Goal: Task Accomplishment & Management: Manage account settings

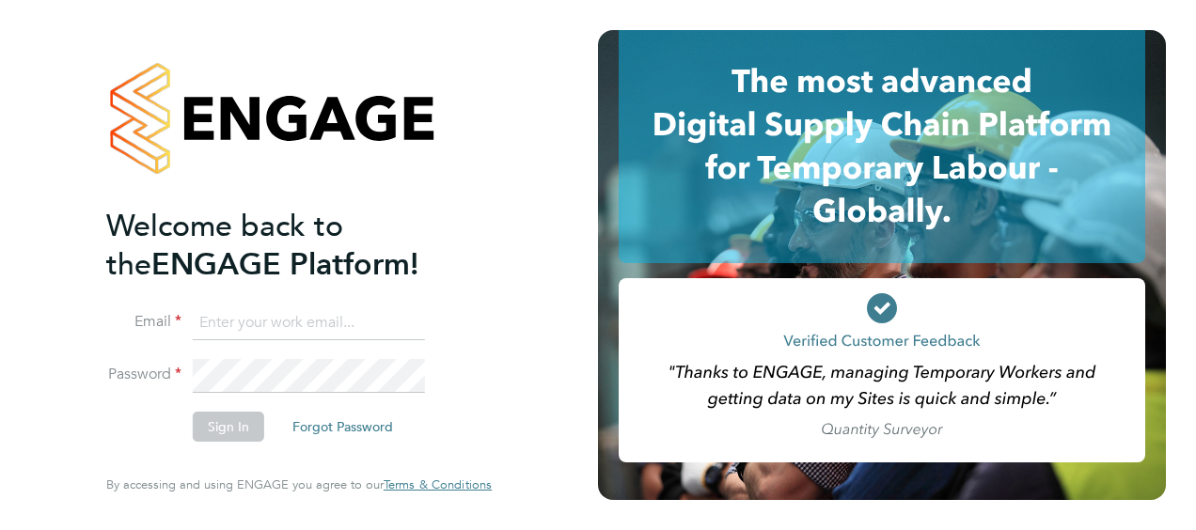
click at [322, 326] on input at bounding box center [309, 324] width 232 height 34
type input "paul.cronin@vistry.co.uk"
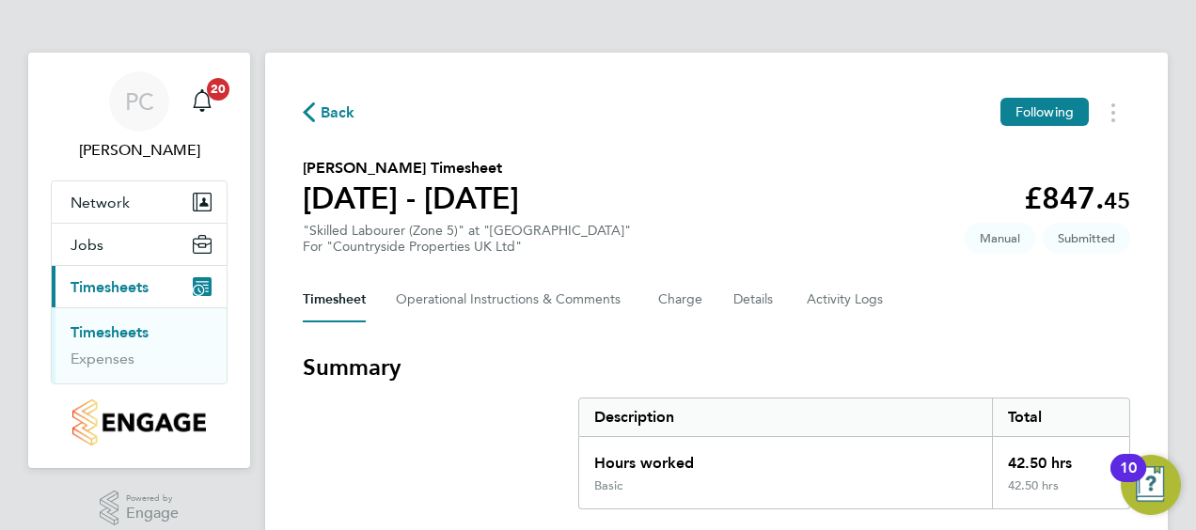
click at [125, 333] on link "Timesheets" at bounding box center [110, 333] width 78 height 18
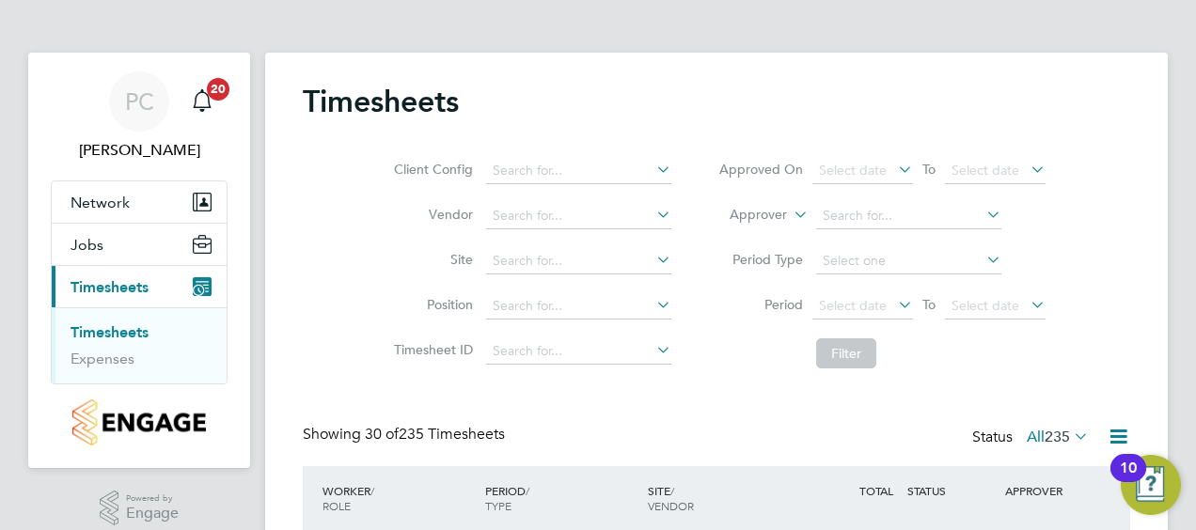
click at [1097, 127] on div "Timesheets" at bounding box center [717, 111] width 828 height 56
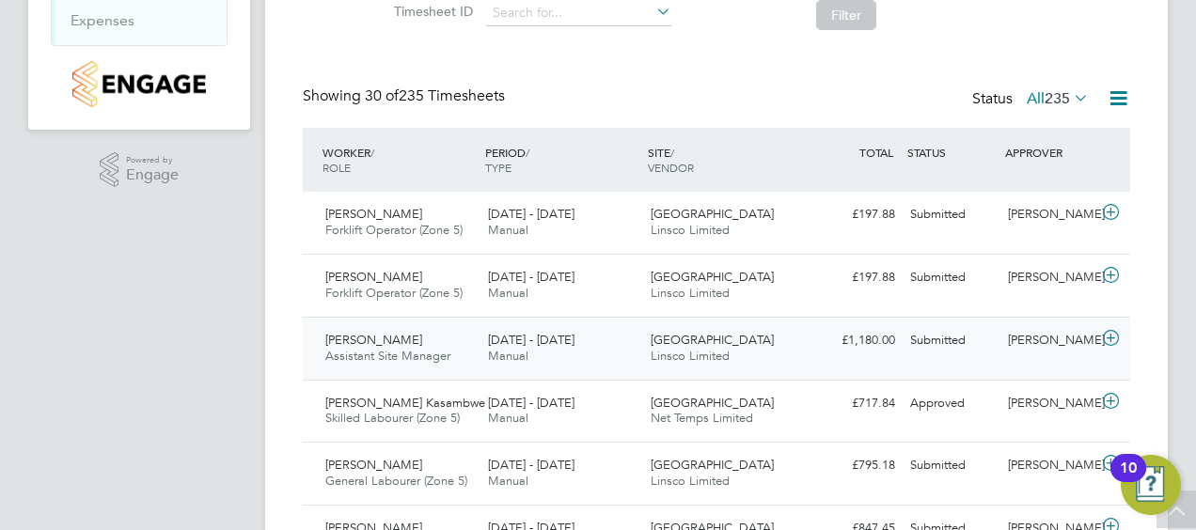
click at [1108, 337] on icon at bounding box center [1111, 338] width 24 height 15
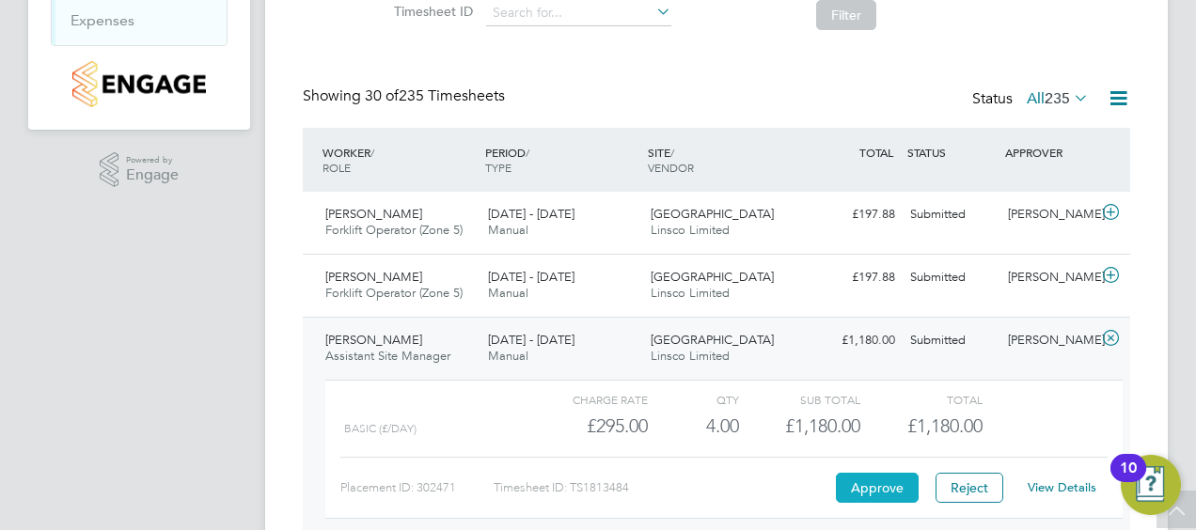
click at [899, 481] on button "Approve" at bounding box center [877, 488] width 83 height 30
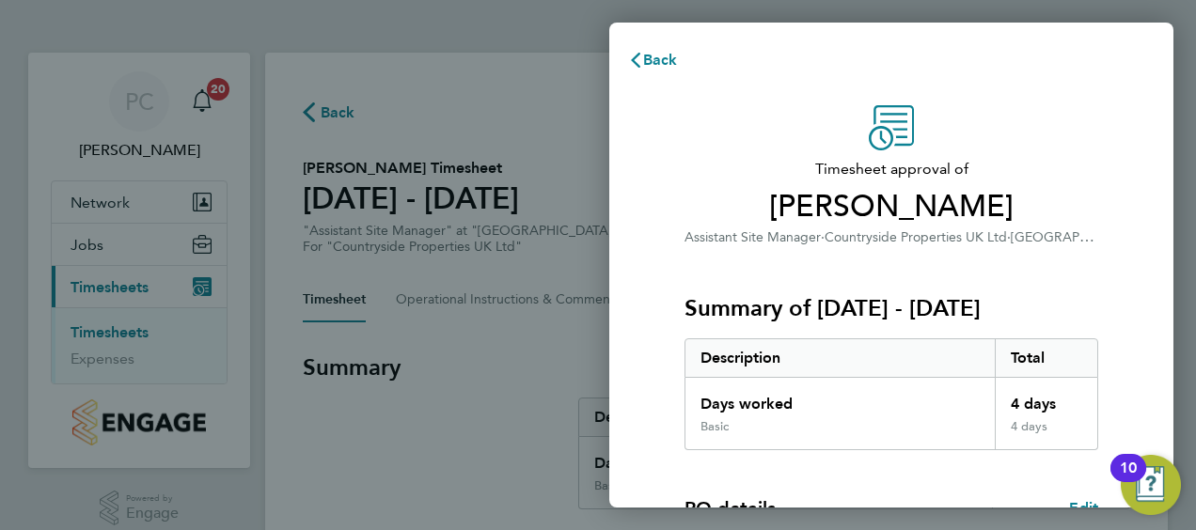
click at [604, 222] on div "Back Timesheet approval of Dean Davis Assistant Site Manager · Countryside Prop…" at bounding box center [598, 265] width 1196 height 530
click at [610, 258] on div "Timesheet approval of Dean Davis Assistant Site Manager · Countryside Propertie…" at bounding box center [891, 481] width 564 height 796
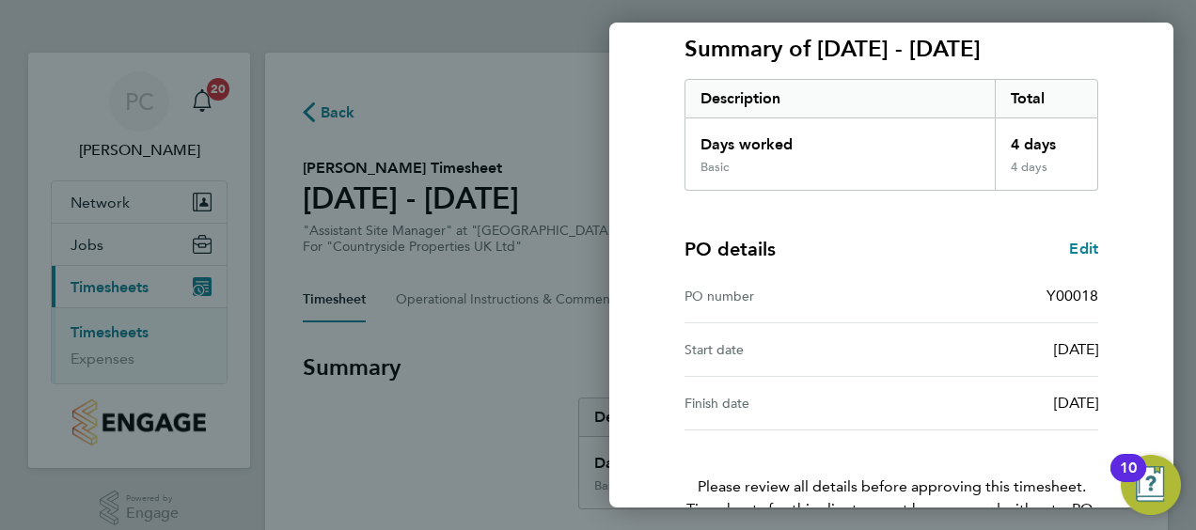
scroll to position [369, 0]
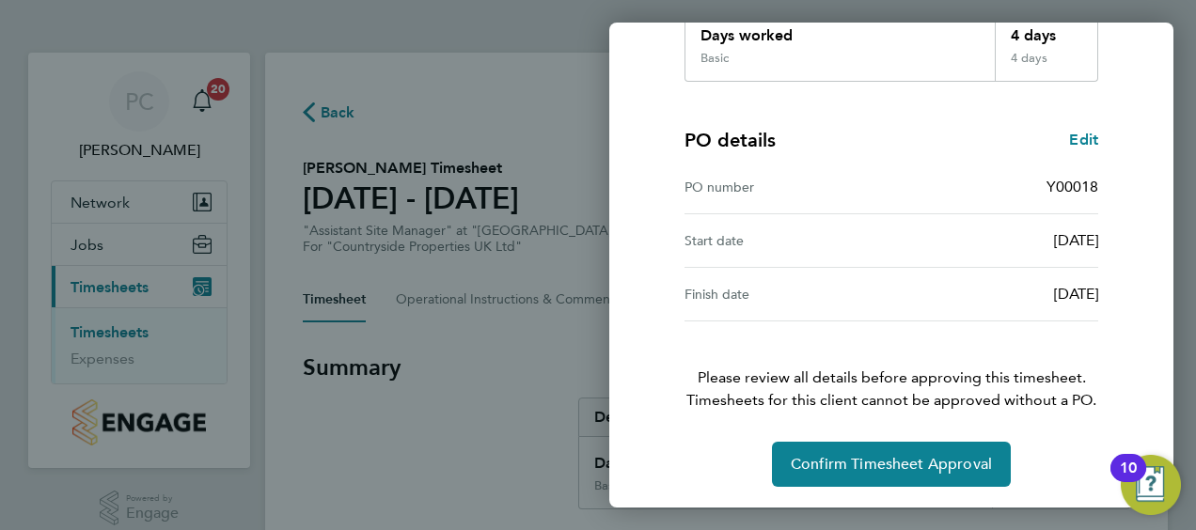
click at [610, 258] on div "Timesheet approval of Dean Davis Assistant Site Manager · Countryside Propertie…" at bounding box center [891, 112] width 564 height 796
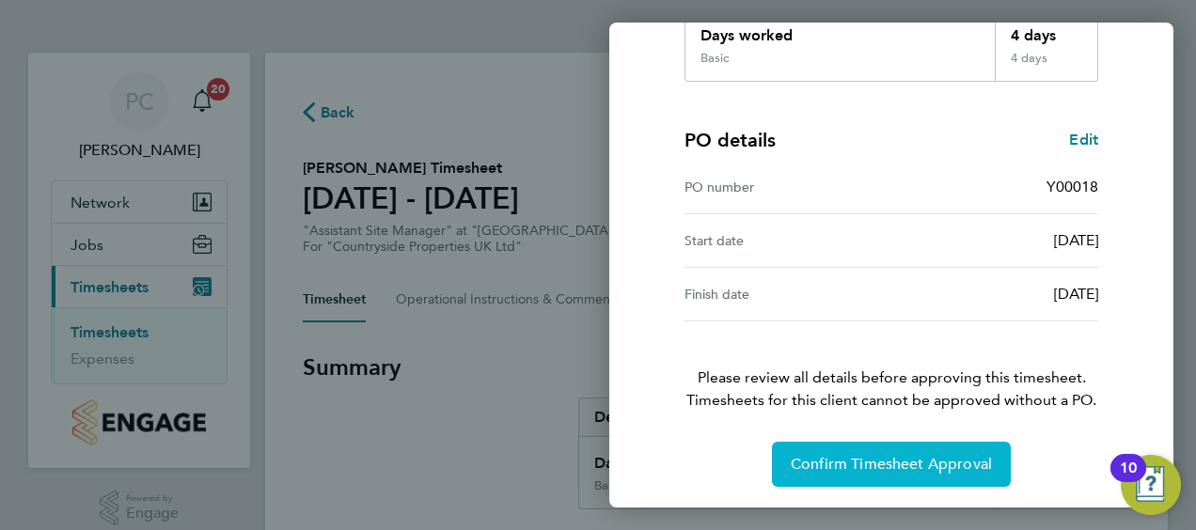
click at [859, 461] on span "Confirm Timesheet Approval" at bounding box center [891, 464] width 201 height 19
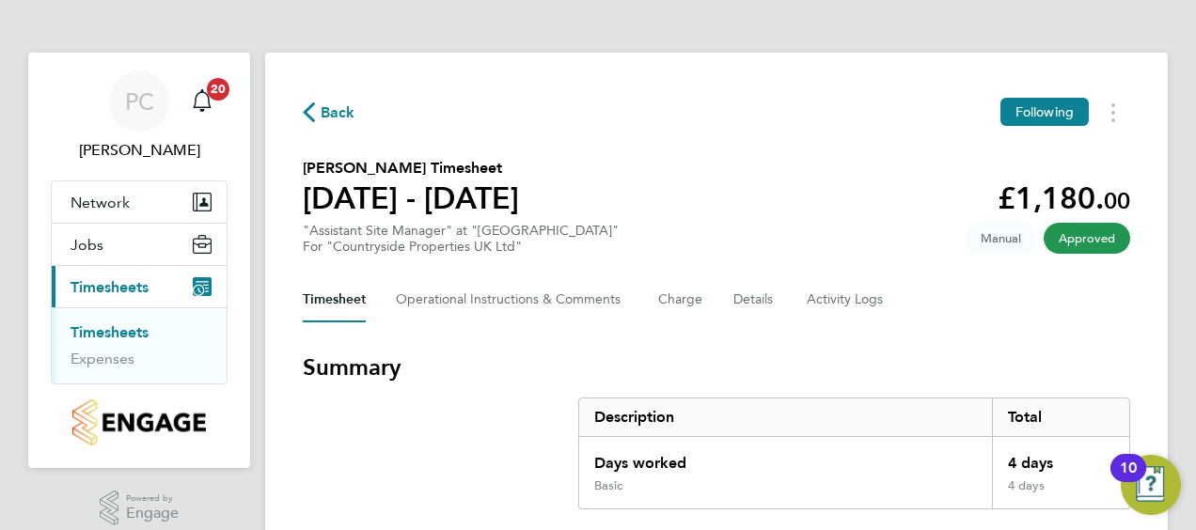
click at [132, 333] on link "Timesheets" at bounding box center [110, 333] width 78 height 18
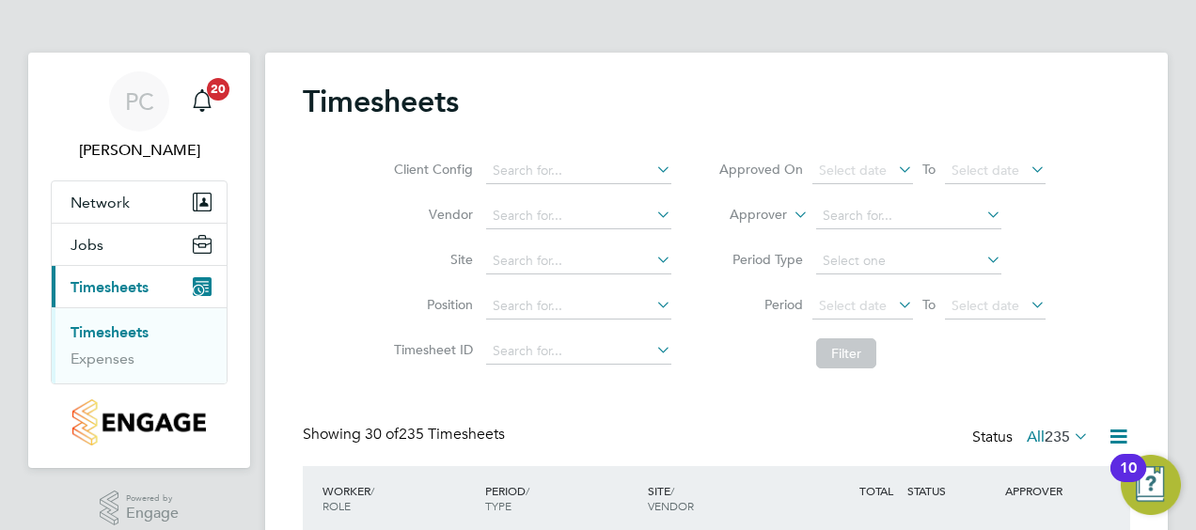
click at [1085, 198] on div "Client Config Vendor Site Position Timesheet ID Approved On Select date To Sele…" at bounding box center [717, 258] width 828 height 239
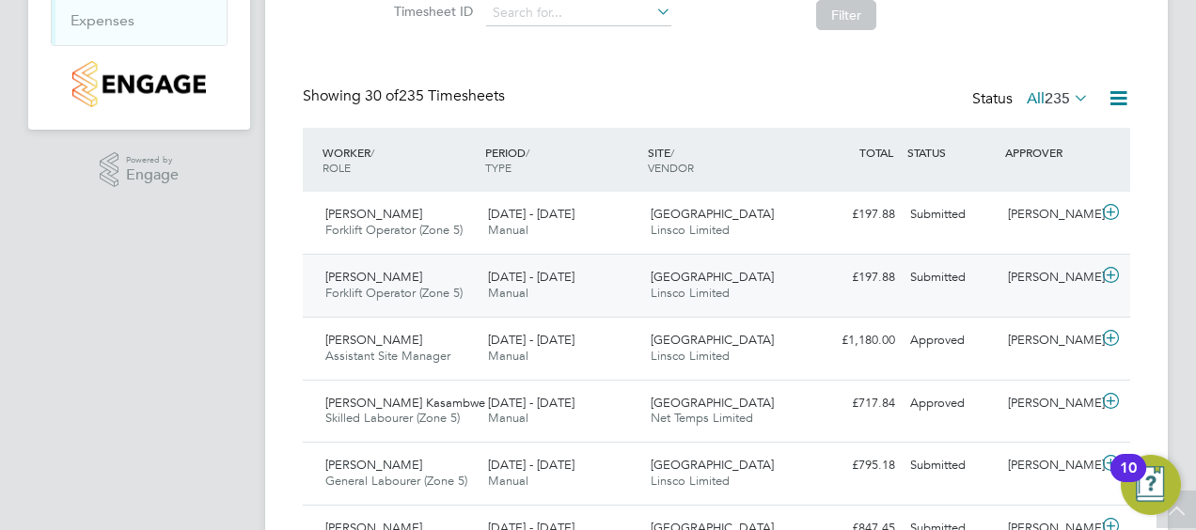
click at [1112, 277] on icon at bounding box center [1111, 275] width 24 height 15
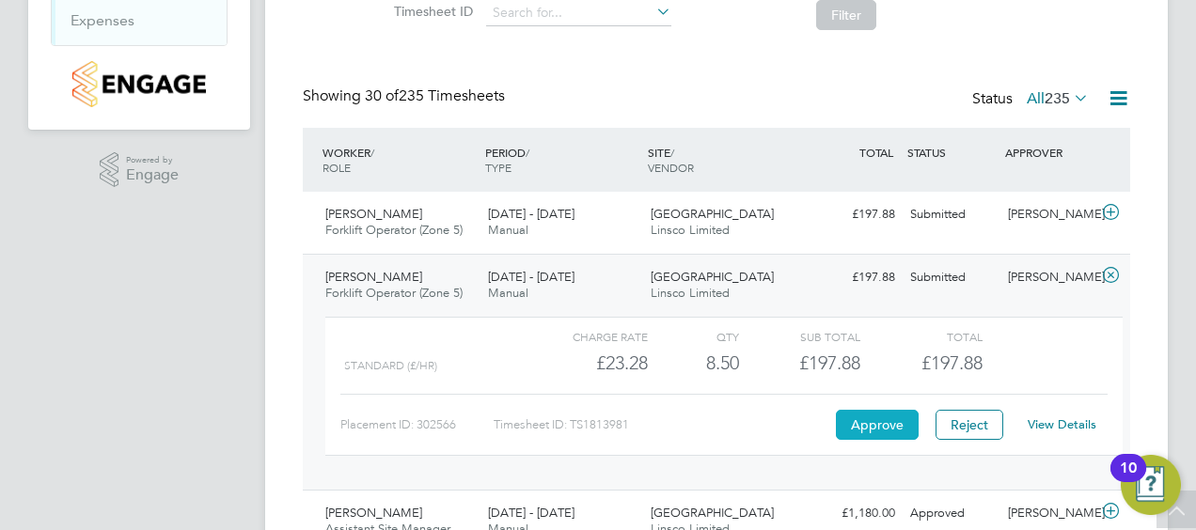
click at [862, 431] on button "Approve" at bounding box center [877, 425] width 83 height 30
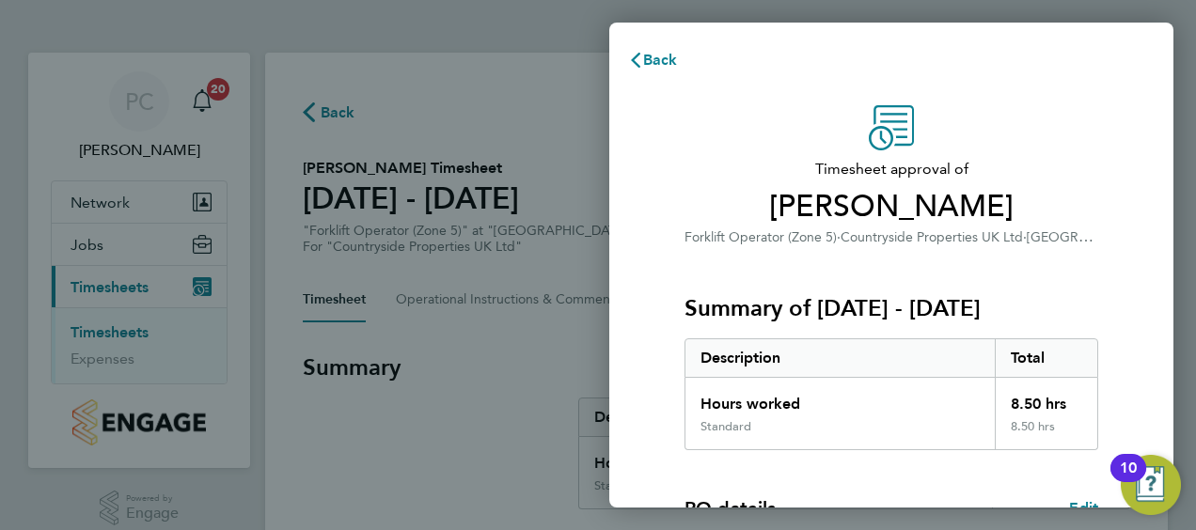
click at [805, 291] on div "Summary of [DATE] - [DATE] Description Total Hours worked 8.50 hrs Standard 8.5…" at bounding box center [892, 349] width 414 height 202
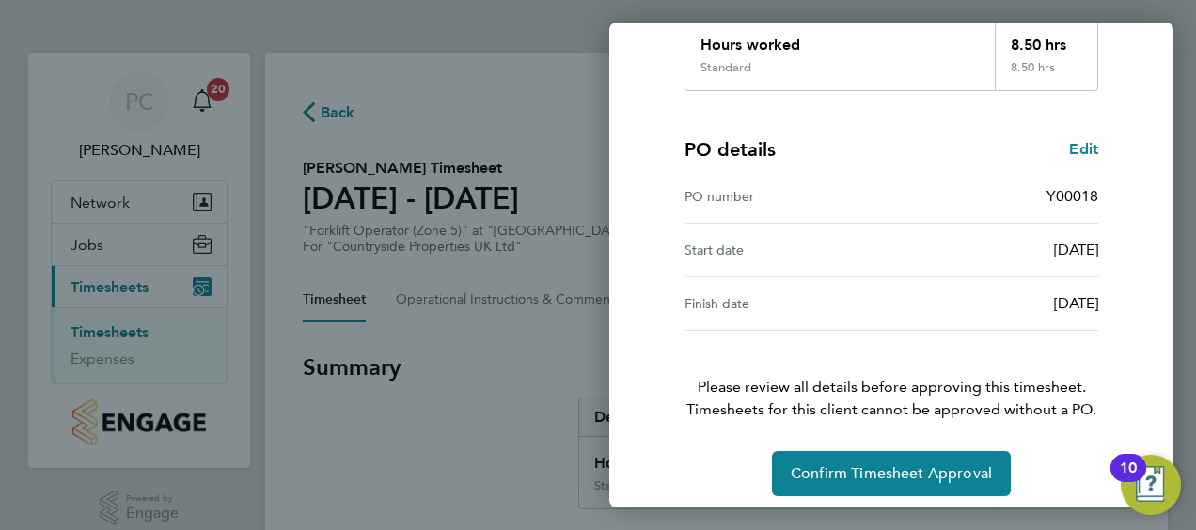
scroll to position [369, 0]
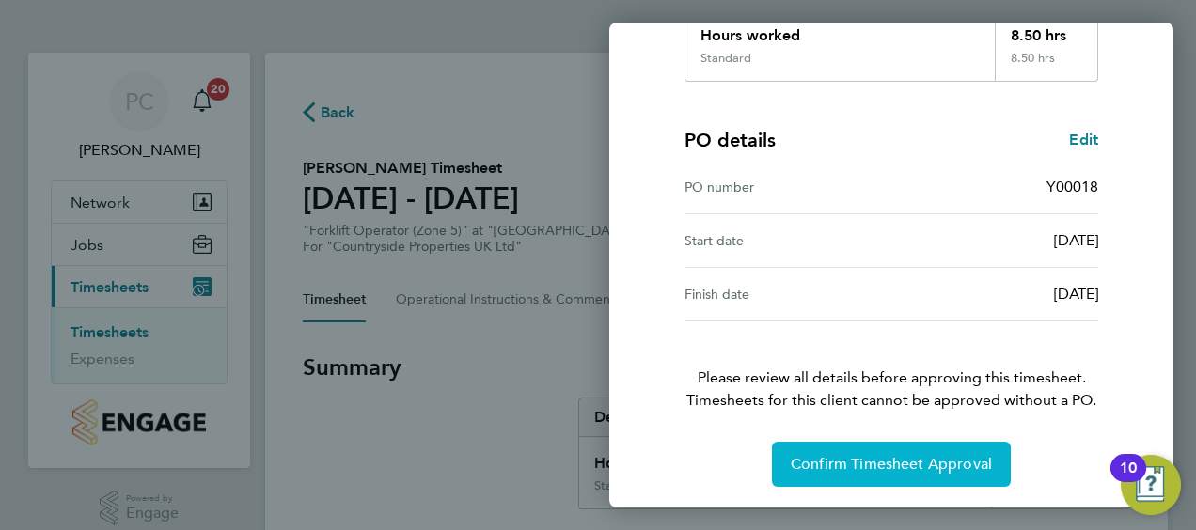
click at [983, 443] on button "Confirm Timesheet Approval" at bounding box center [891, 464] width 239 height 45
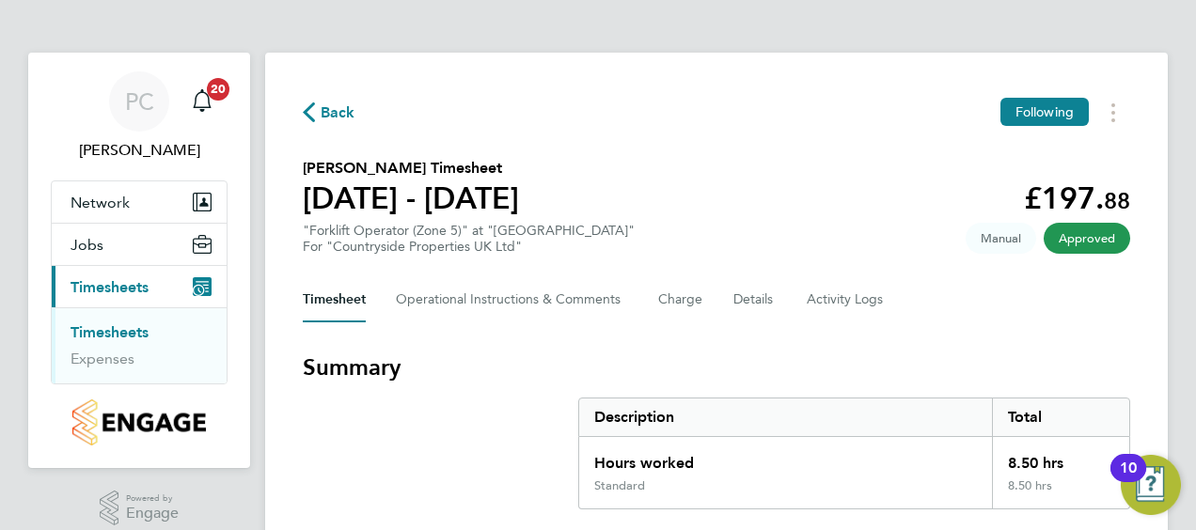
click at [140, 330] on link "Timesheets" at bounding box center [110, 333] width 78 height 18
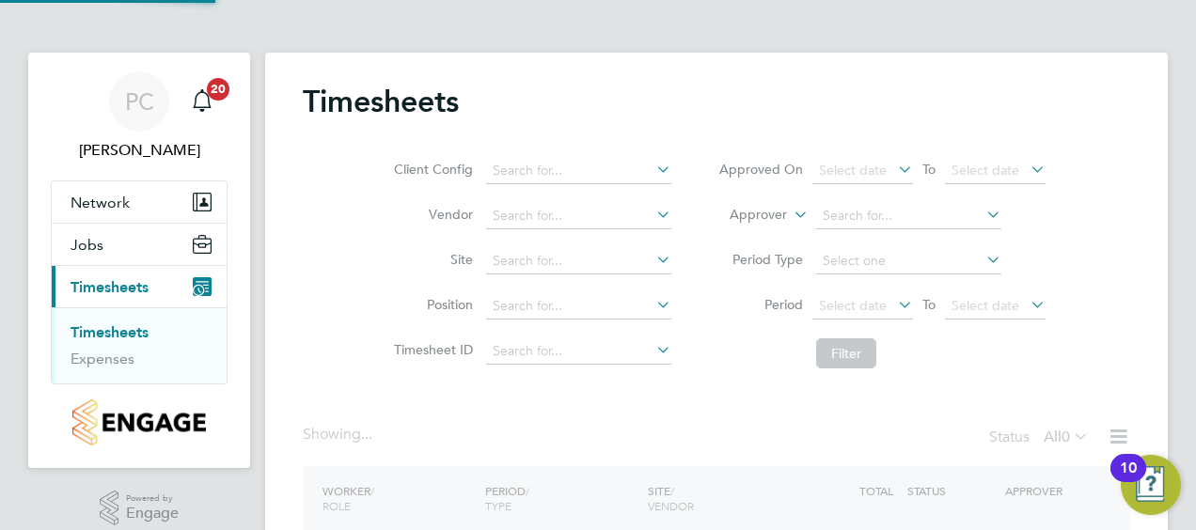
click at [487, 435] on div "Showing ... Status All 0" at bounding box center [717, 445] width 828 height 41
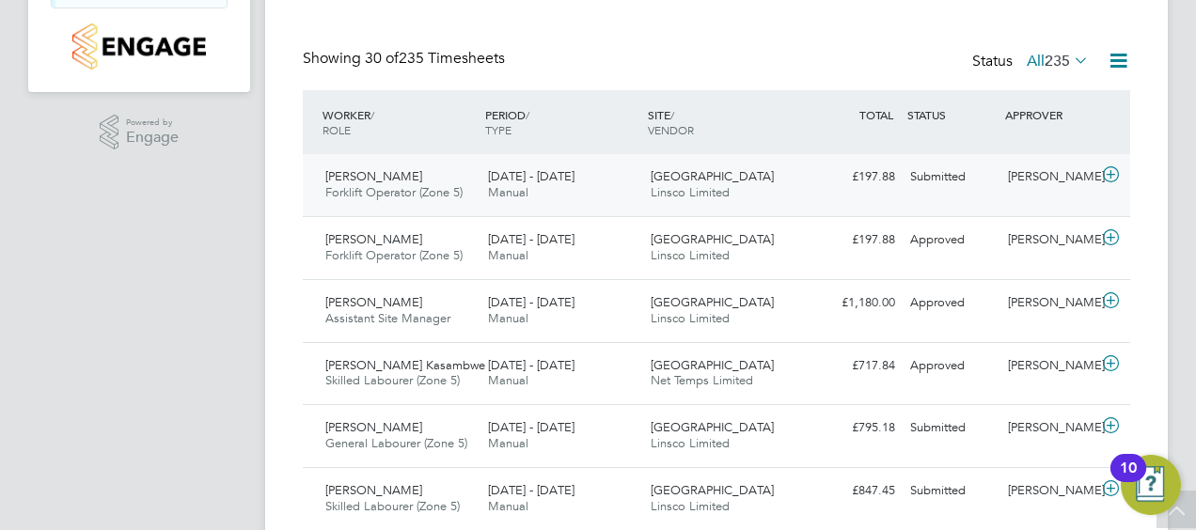
click at [1114, 173] on icon at bounding box center [1111, 174] width 24 height 15
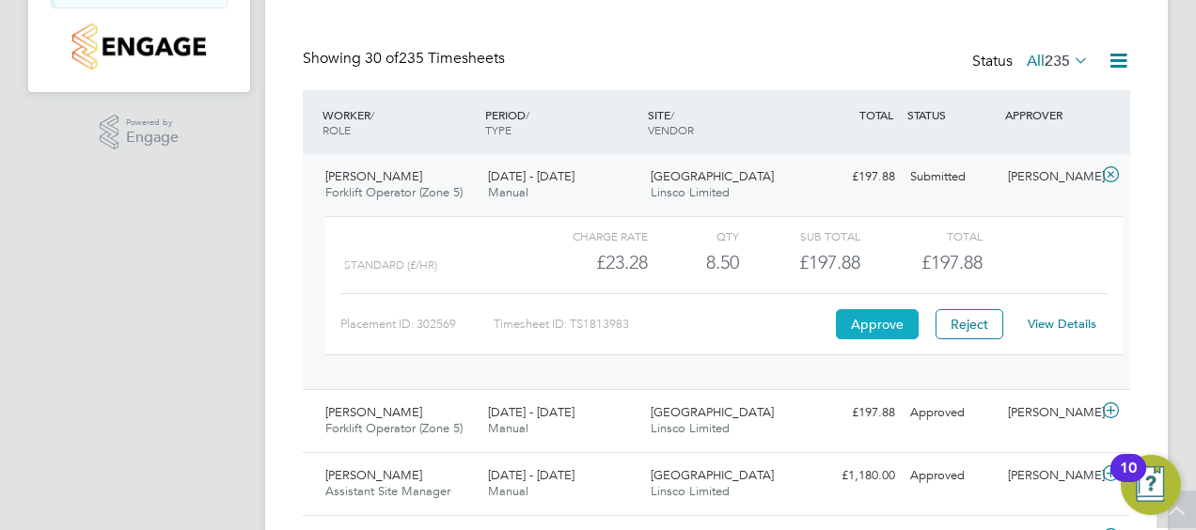
click at [897, 318] on button "Approve" at bounding box center [877, 324] width 83 height 30
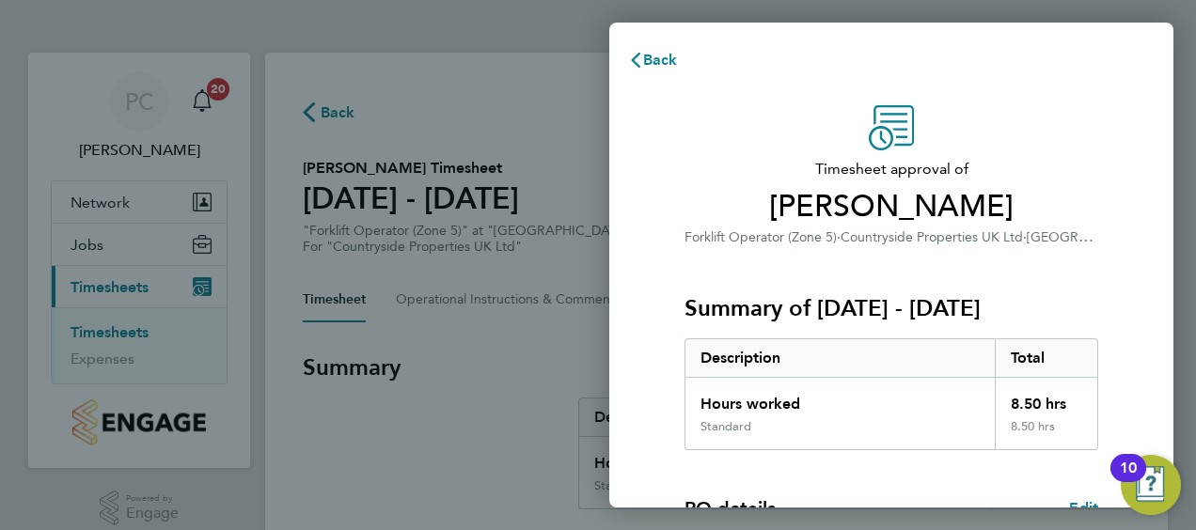
click at [649, 244] on div "Timesheet approval of [PERSON_NAME] Forklift Operator (Zone 5) · Countryside Pr…" at bounding box center [891, 481] width 564 height 796
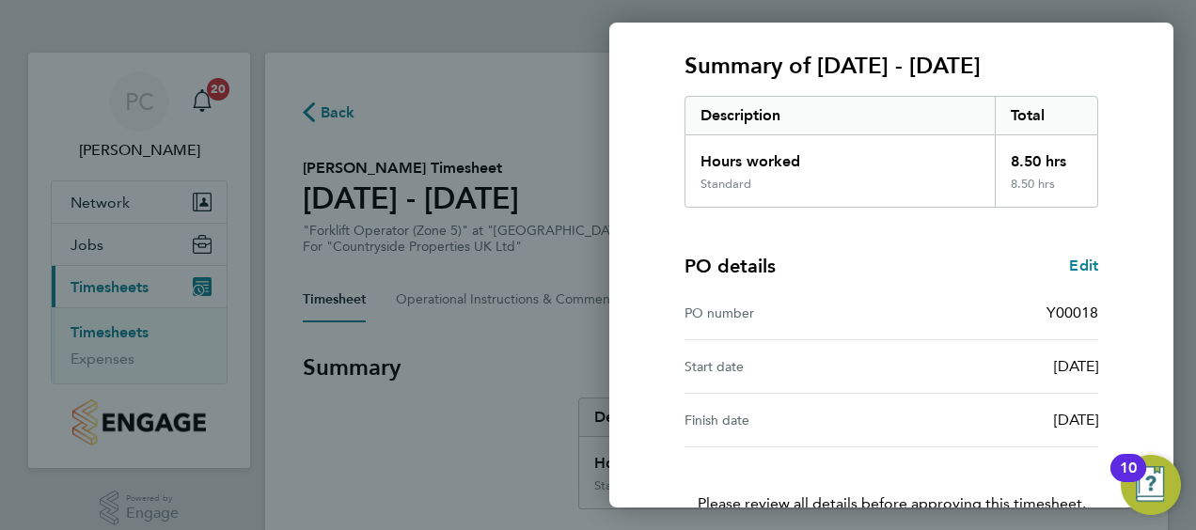
scroll to position [369, 0]
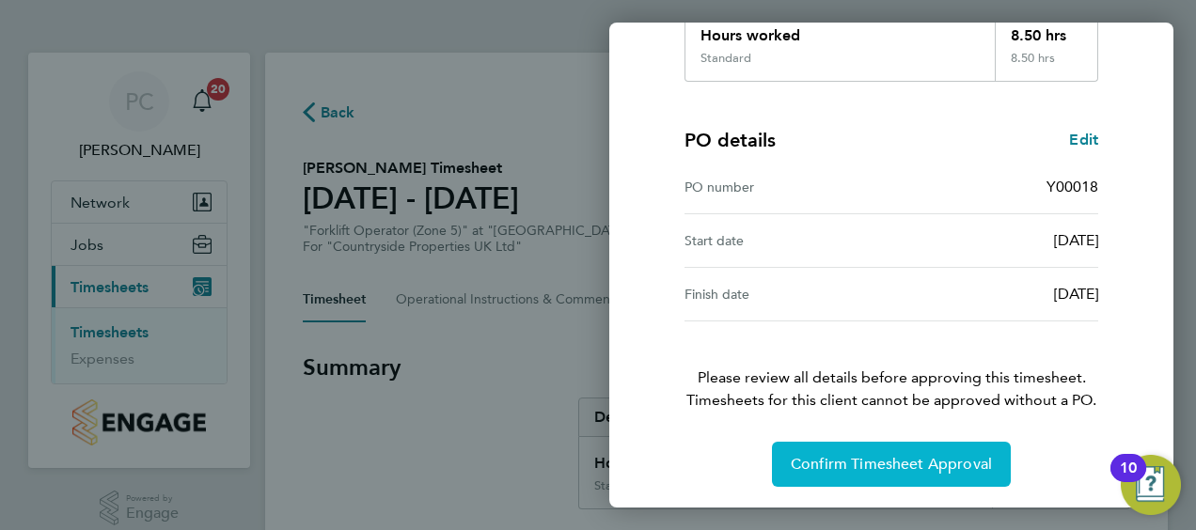
click at [839, 452] on button "Confirm Timesheet Approval" at bounding box center [891, 464] width 239 height 45
